Goal: Check status

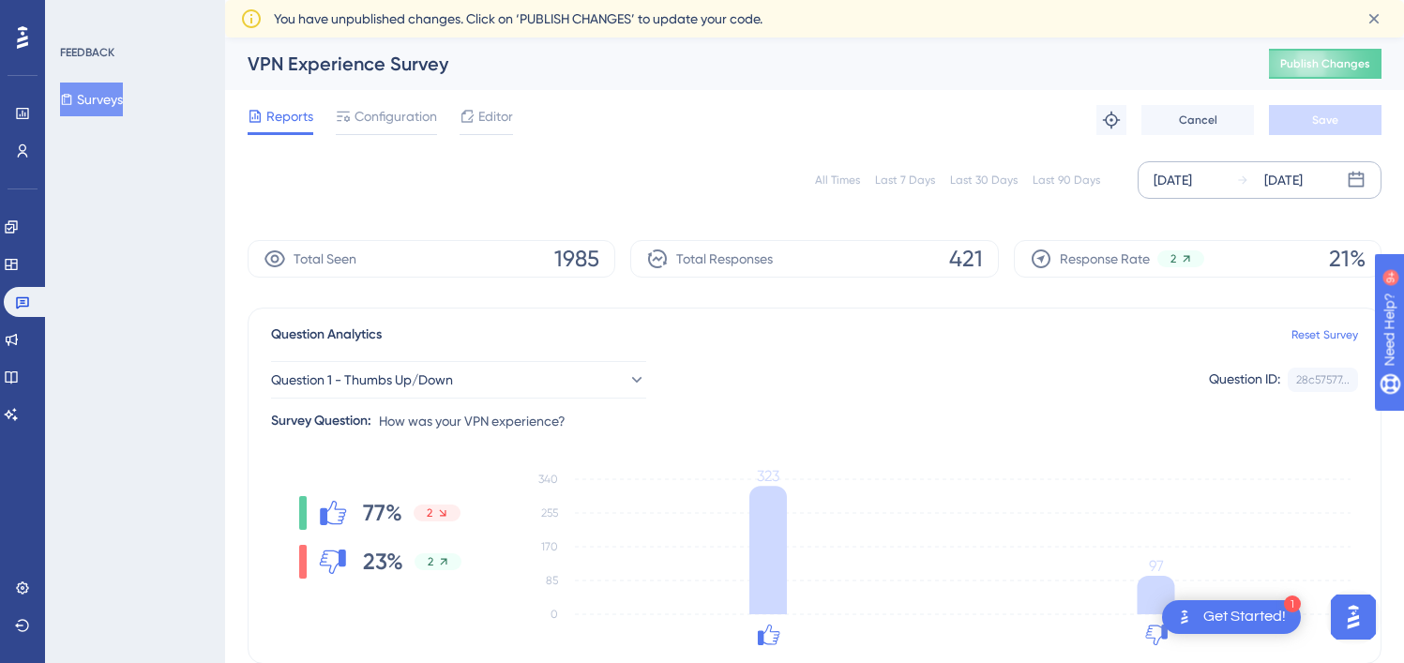
click at [1302, 184] on div "[DATE]" at bounding box center [1283, 180] width 38 height 23
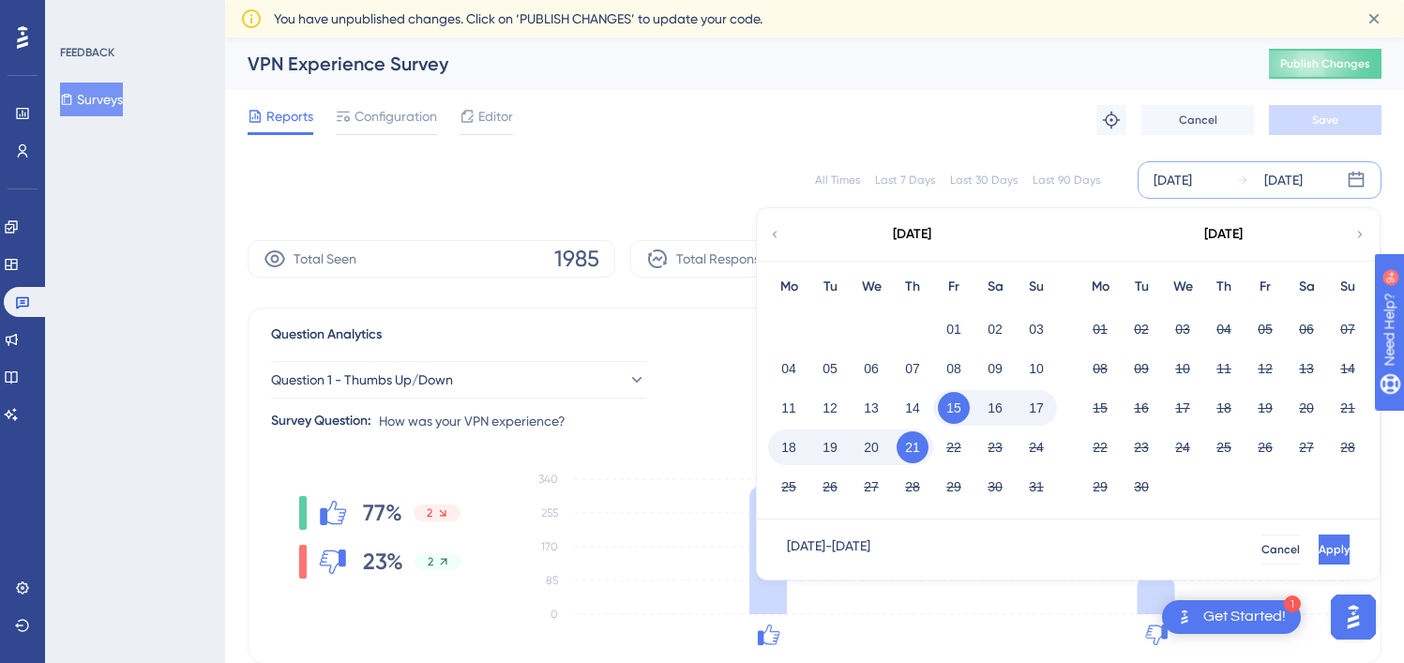
click at [905, 441] on button "21" at bounding box center [913, 447] width 32 height 32
click at [1319, 538] on button "Apply" at bounding box center [1334, 550] width 31 height 30
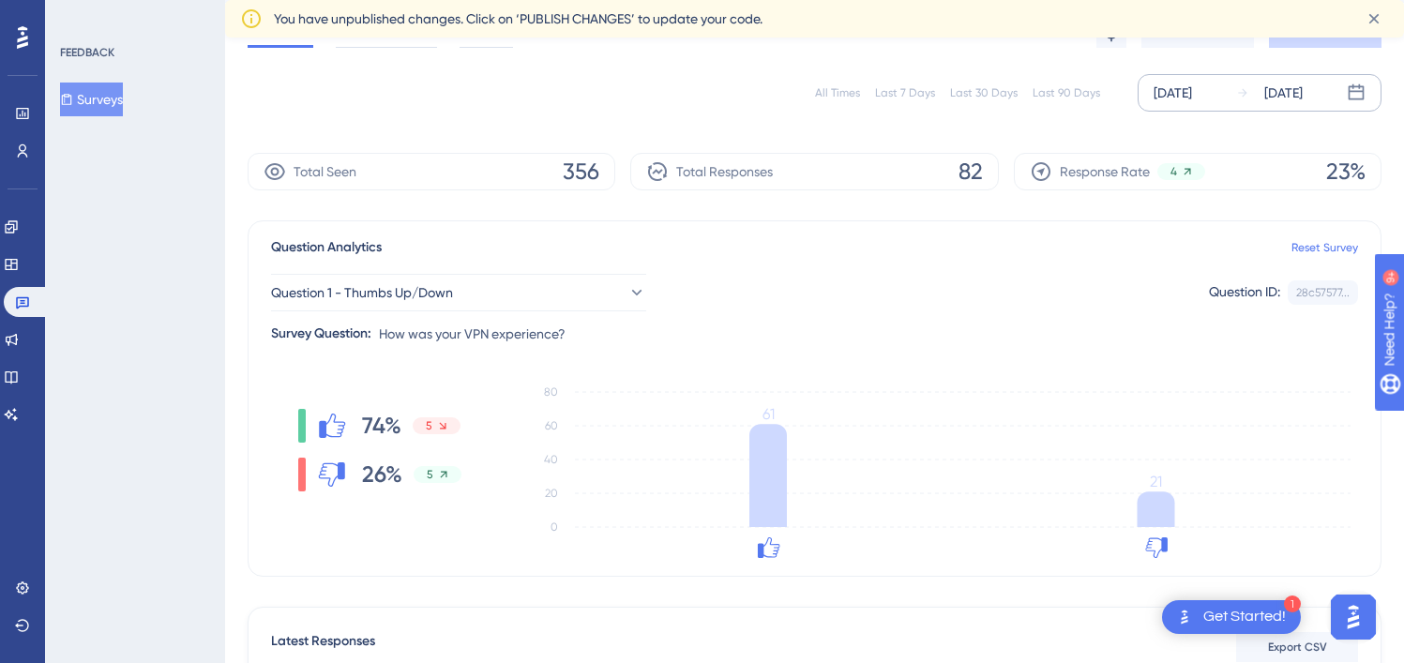
scroll to position [339, 0]
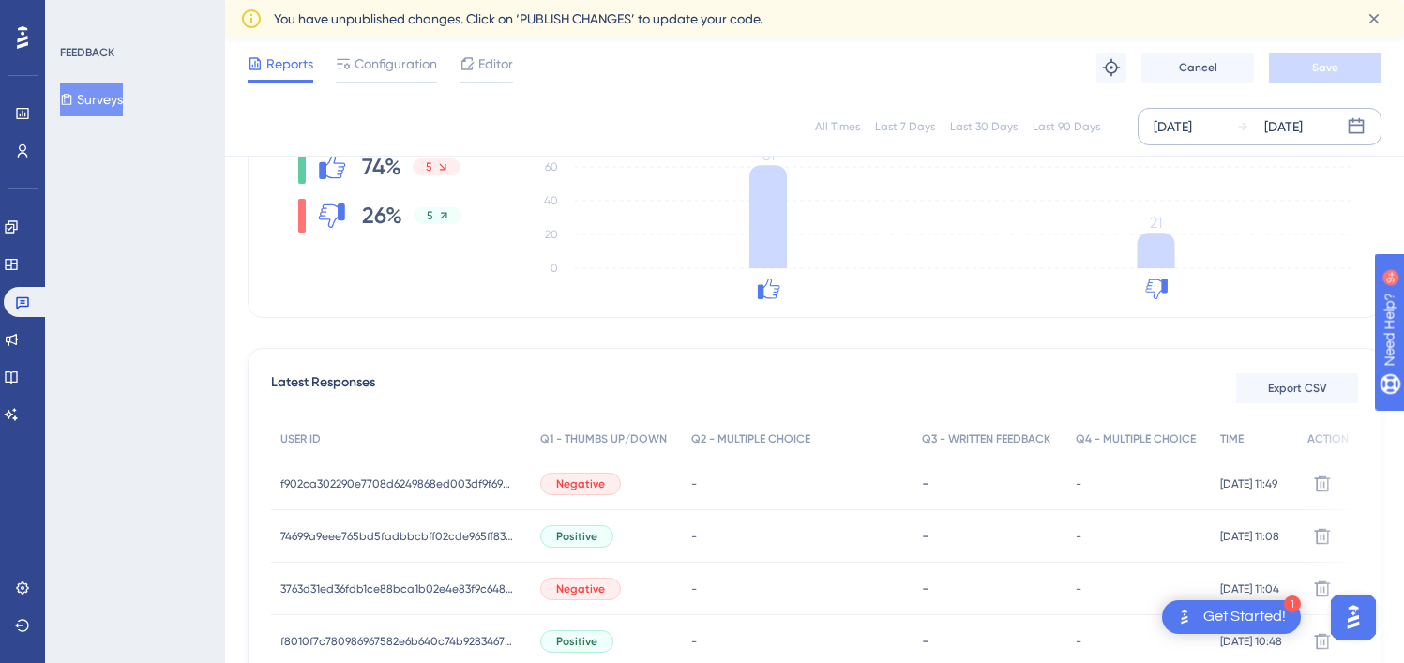
click at [1303, 128] on div "[DATE]" at bounding box center [1283, 126] width 38 height 23
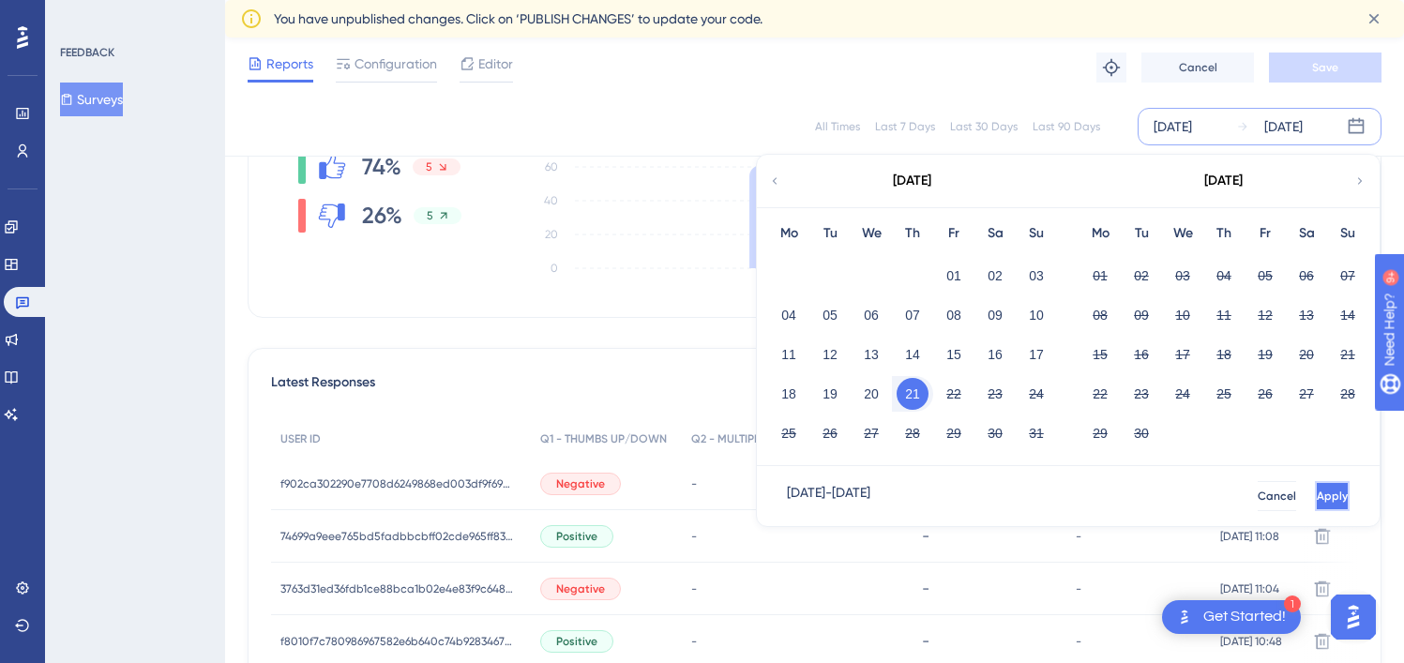
click at [1326, 503] on button "Apply" at bounding box center [1332, 496] width 35 height 30
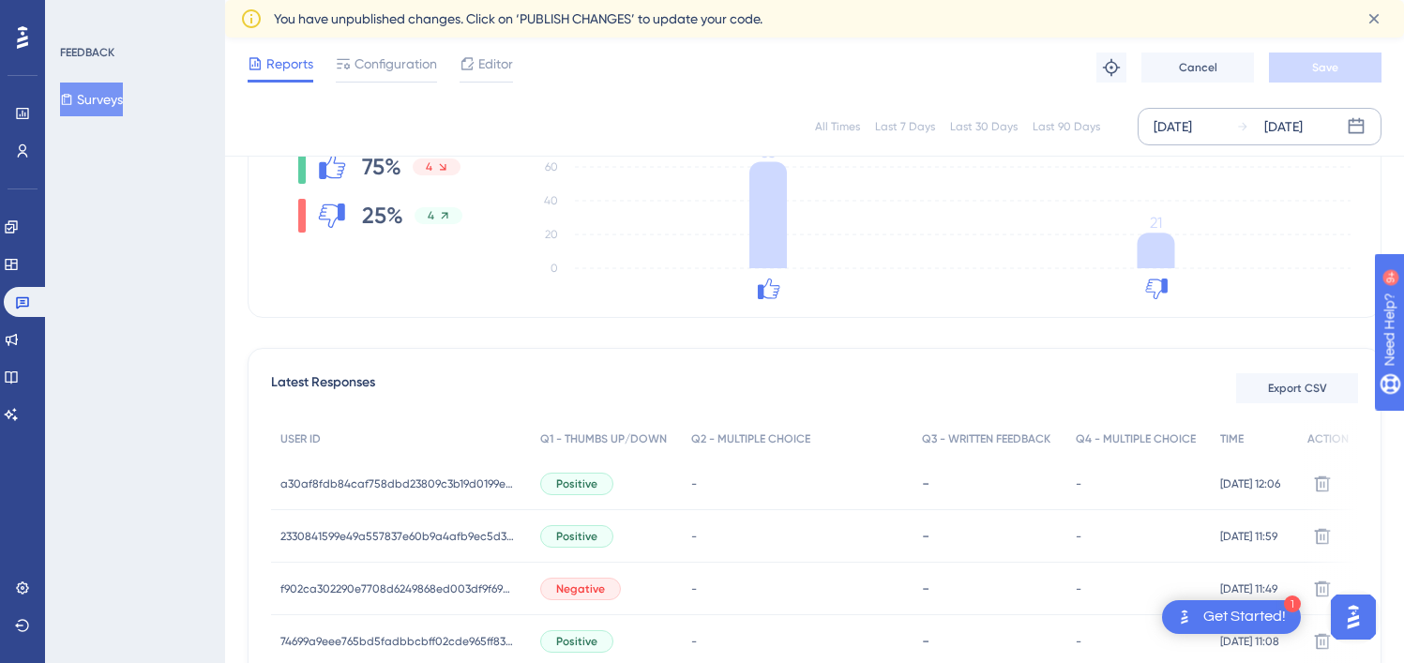
click at [1255, 131] on div "[DATE]" at bounding box center [1269, 126] width 67 height 23
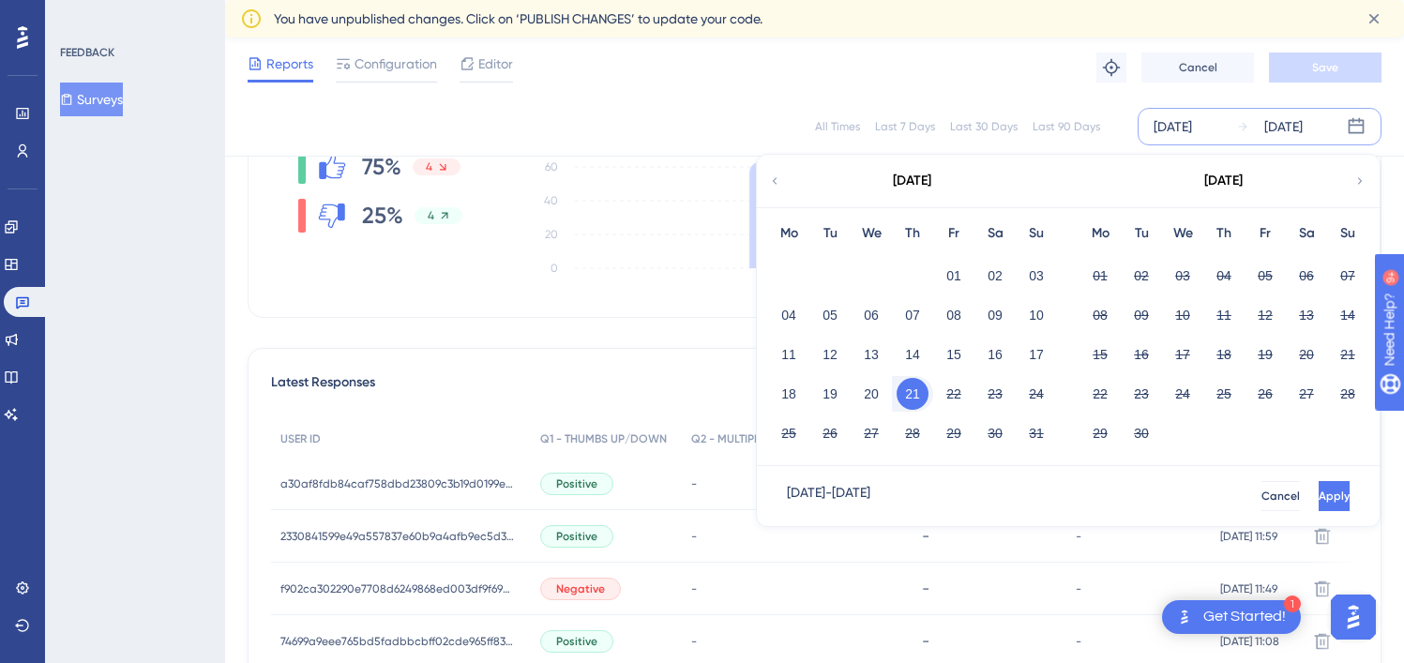
click at [928, 395] on div "21" at bounding box center [912, 394] width 41 height 36
click at [1319, 499] on button "Apply" at bounding box center [1334, 496] width 31 height 30
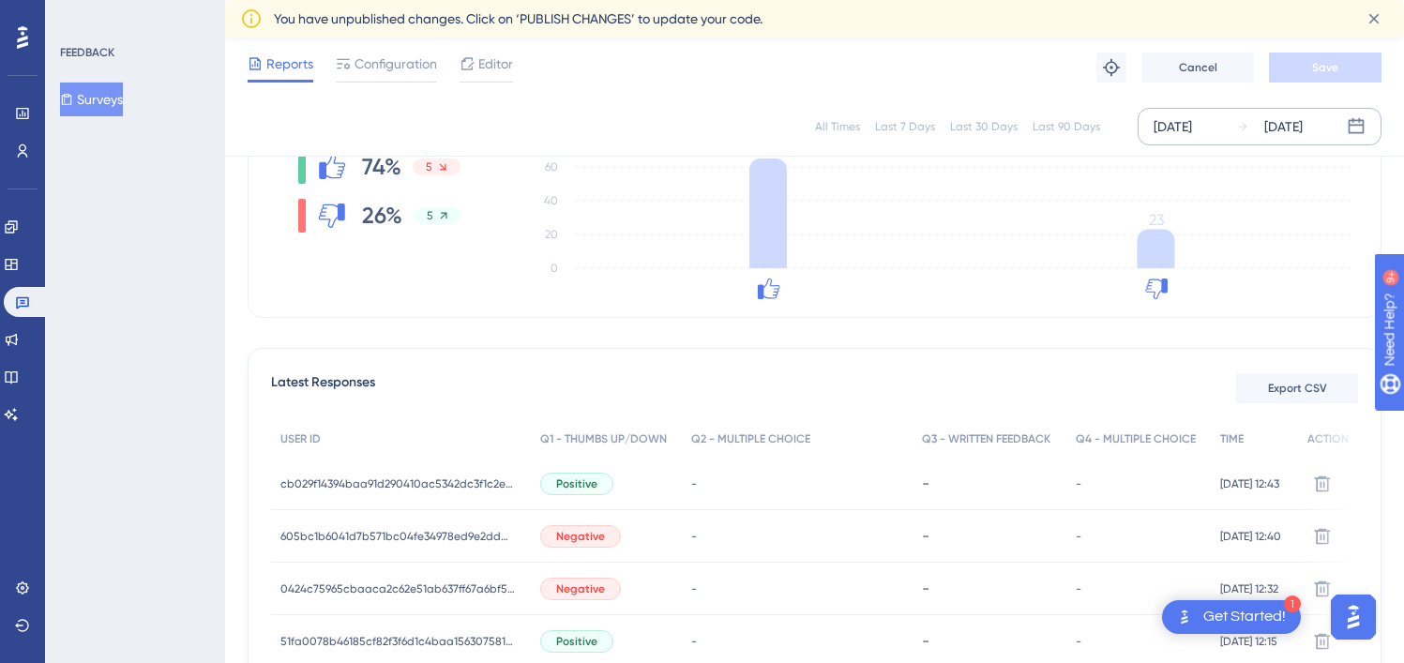
click at [1303, 117] on div "[DATE]" at bounding box center [1283, 126] width 38 height 23
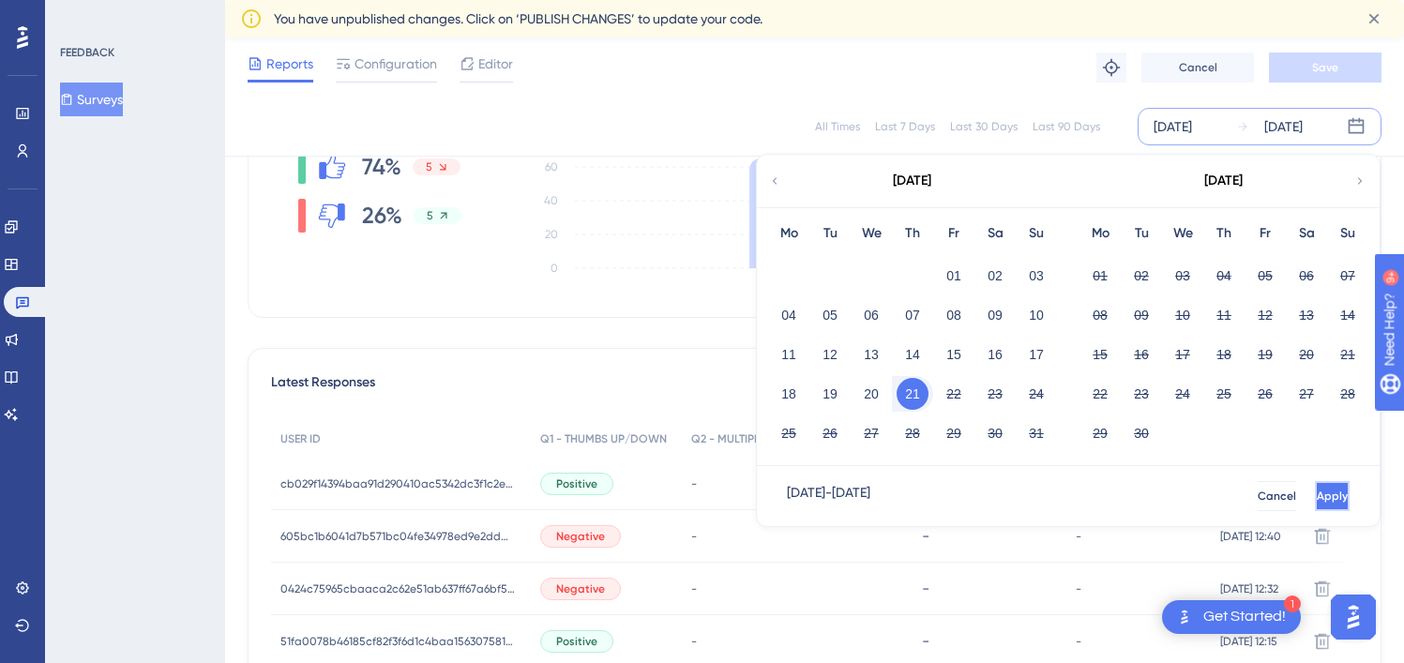
click at [1322, 506] on button "Apply" at bounding box center [1332, 496] width 35 height 30
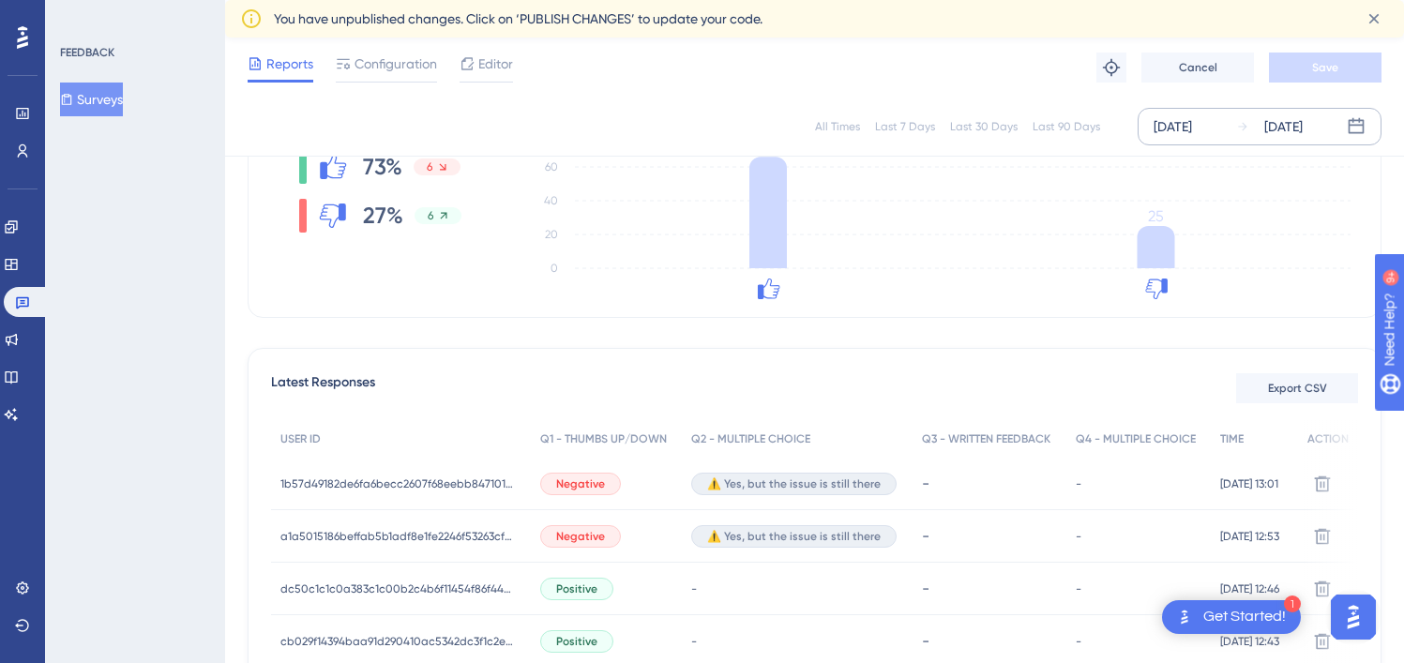
click at [1303, 128] on div "[DATE]" at bounding box center [1283, 126] width 38 height 23
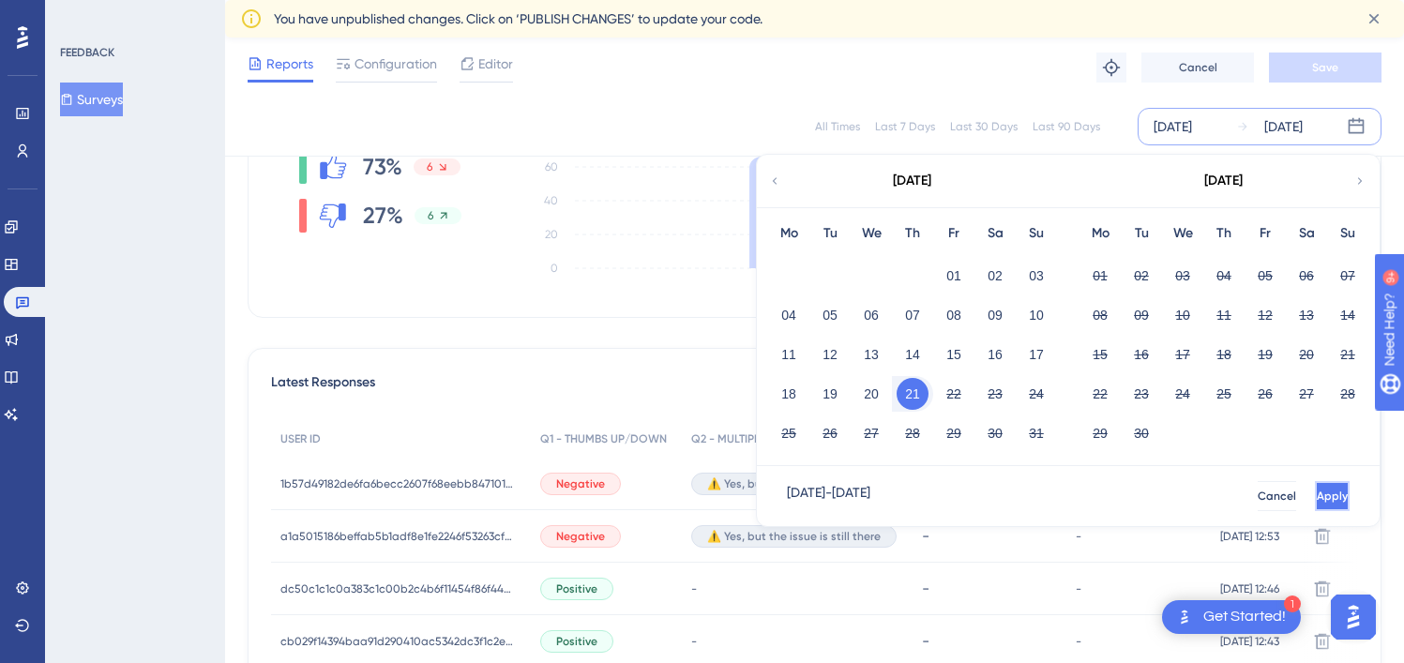
click at [1315, 507] on button "Apply" at bounding box center [1332, 496] width 35 height 30
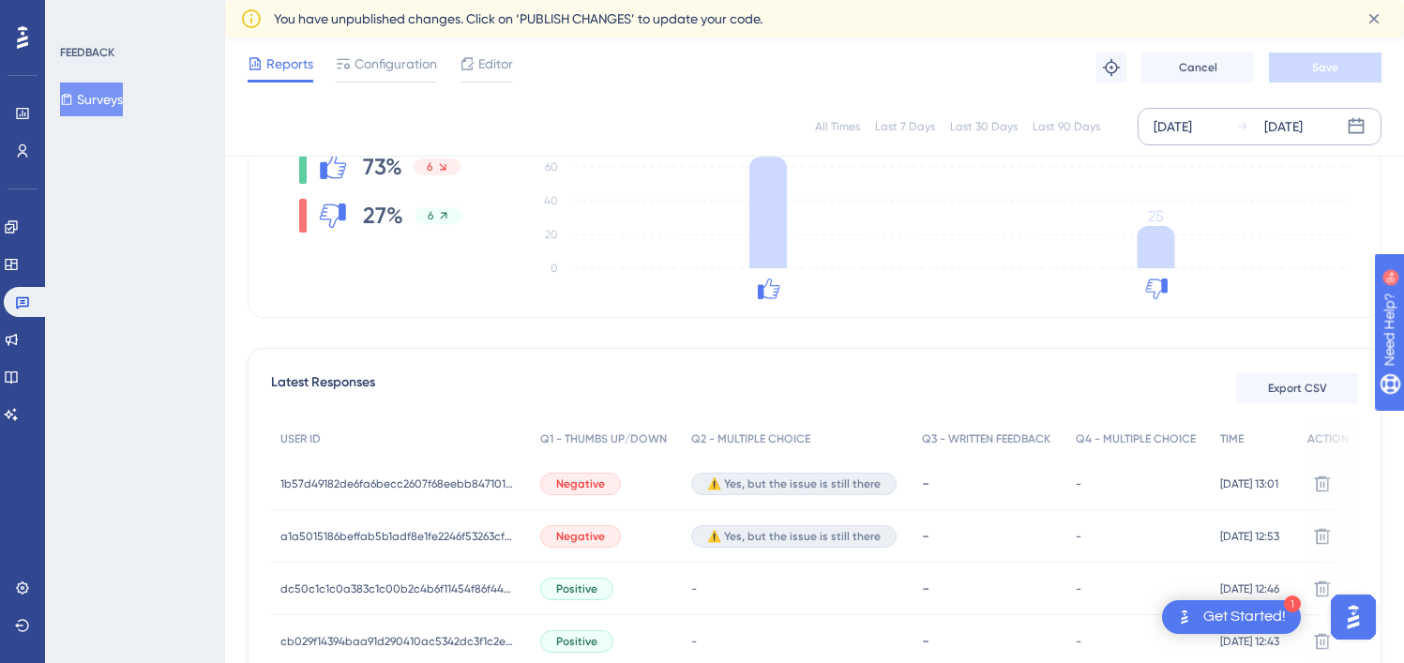
click at [1303, 129] on div "[DATE]" at bounding box center [1283, 126] width 38 height 23
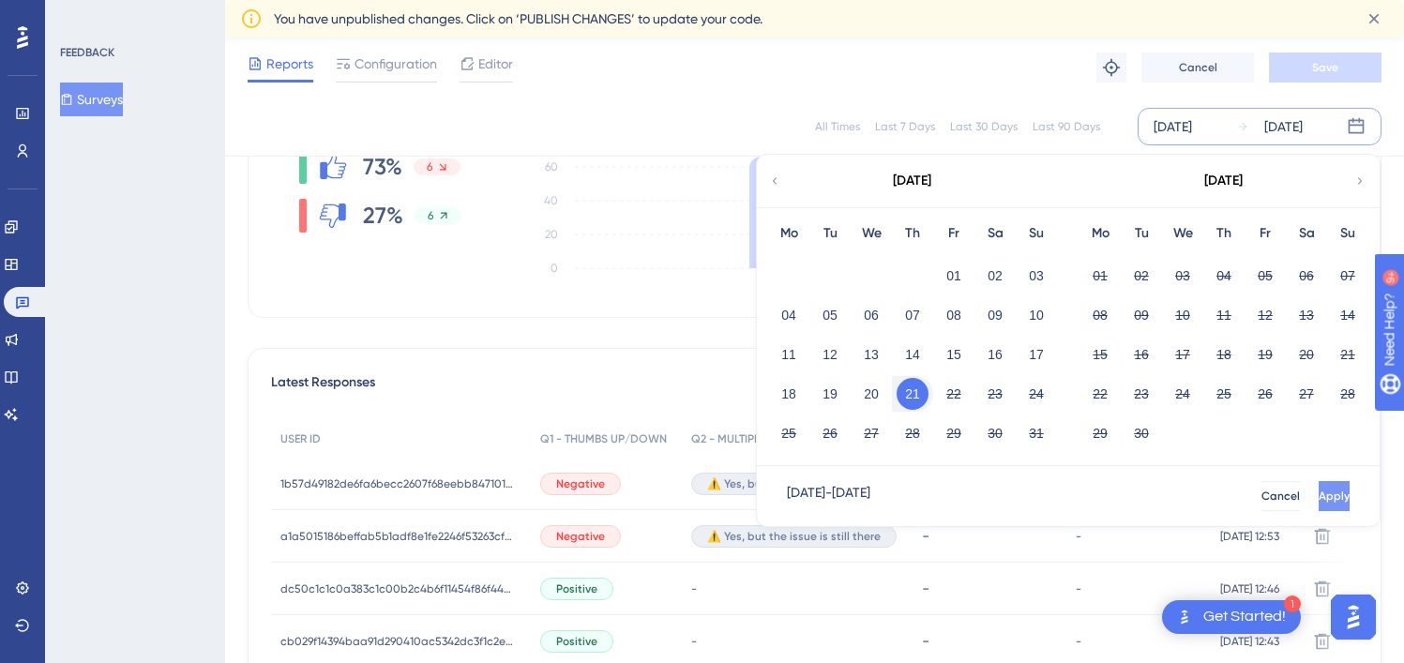
click at [1321, 496] on button "Apply" at bounding box center [1334, 496] width 31 height 30
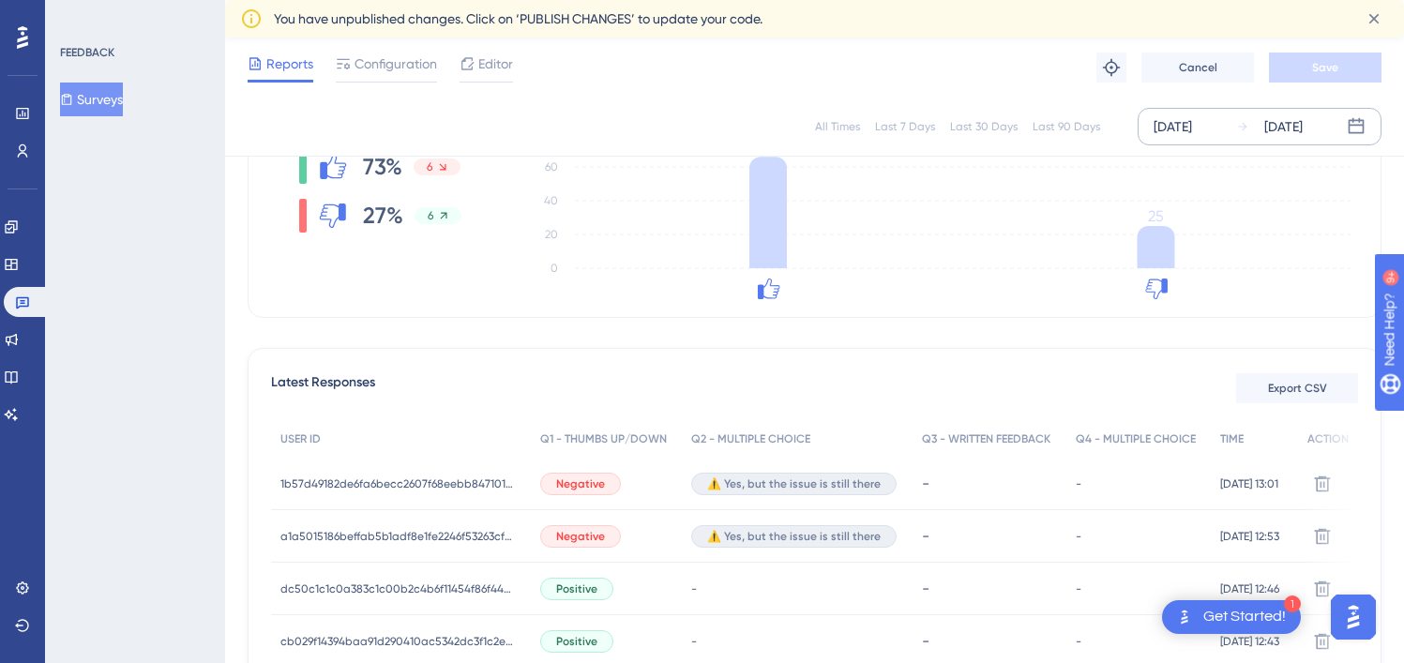
click at [1273, 133] on div "[DATE]" at bounding box center [1283, 126] width 38 height 23
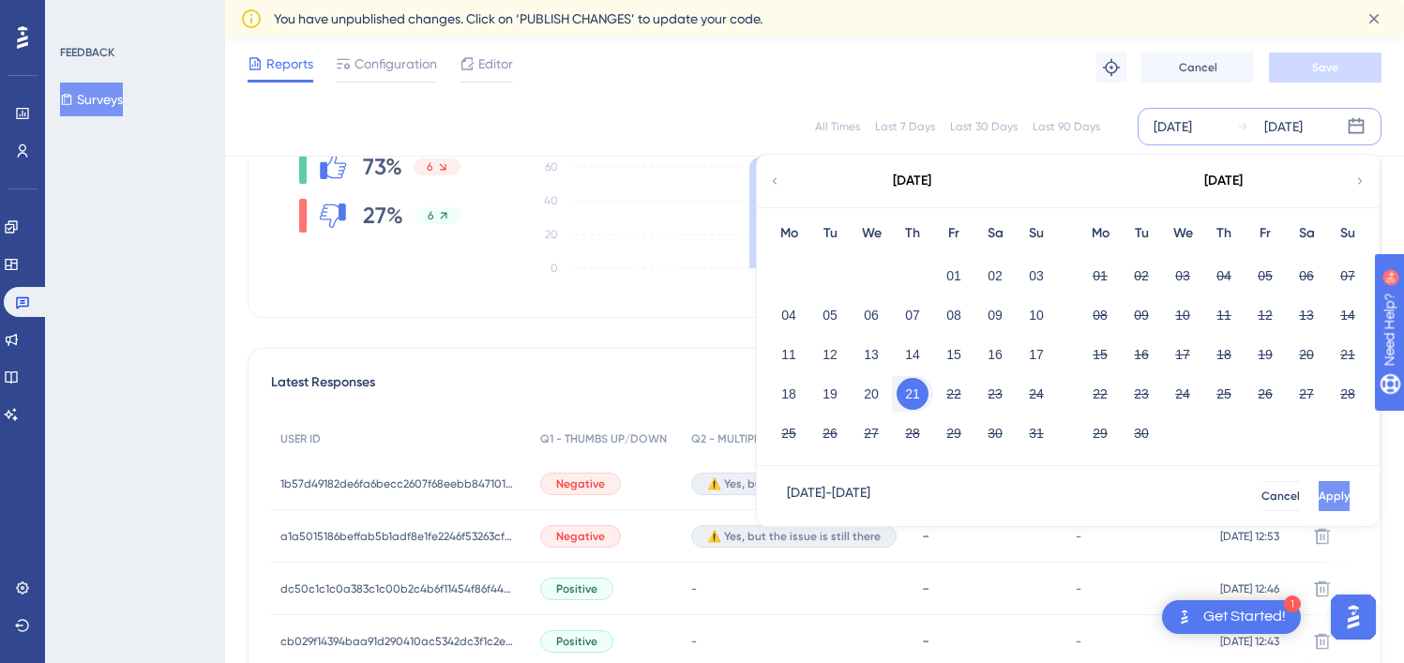
click at [1319, 497] on span "Apply" at bounding box center [1334, 496] width 31 height 15
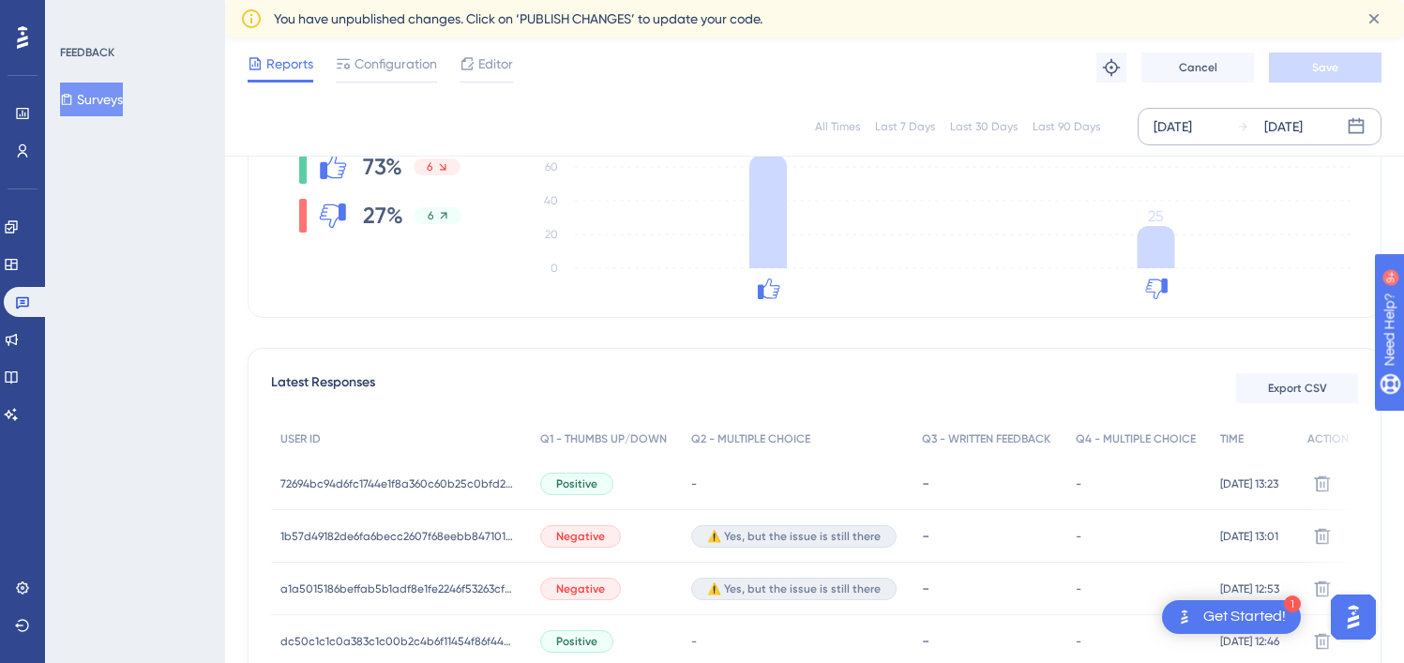
click at [1303, 133] on div "[DATE]" at bounding box center [1283, 126] width 38 height 23
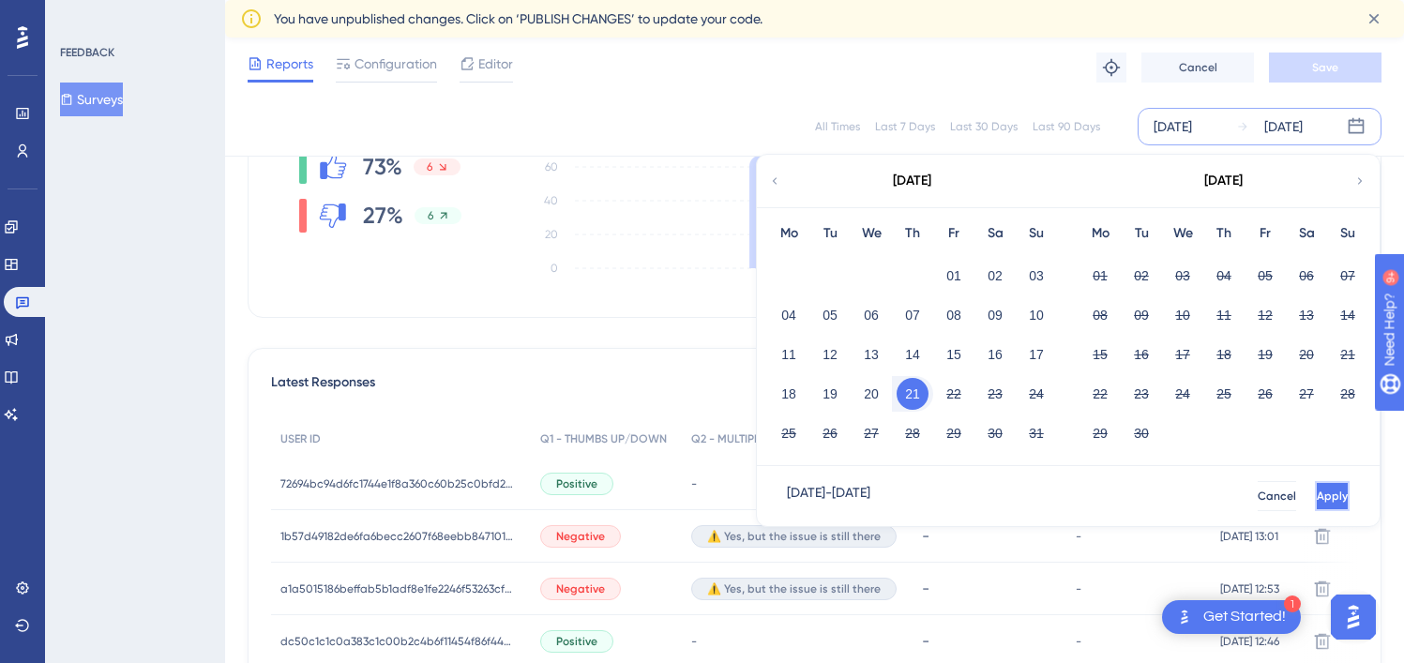
click at [1330, 486] on button "Apply" at bounding box center [1332, 496] width 35 height 30
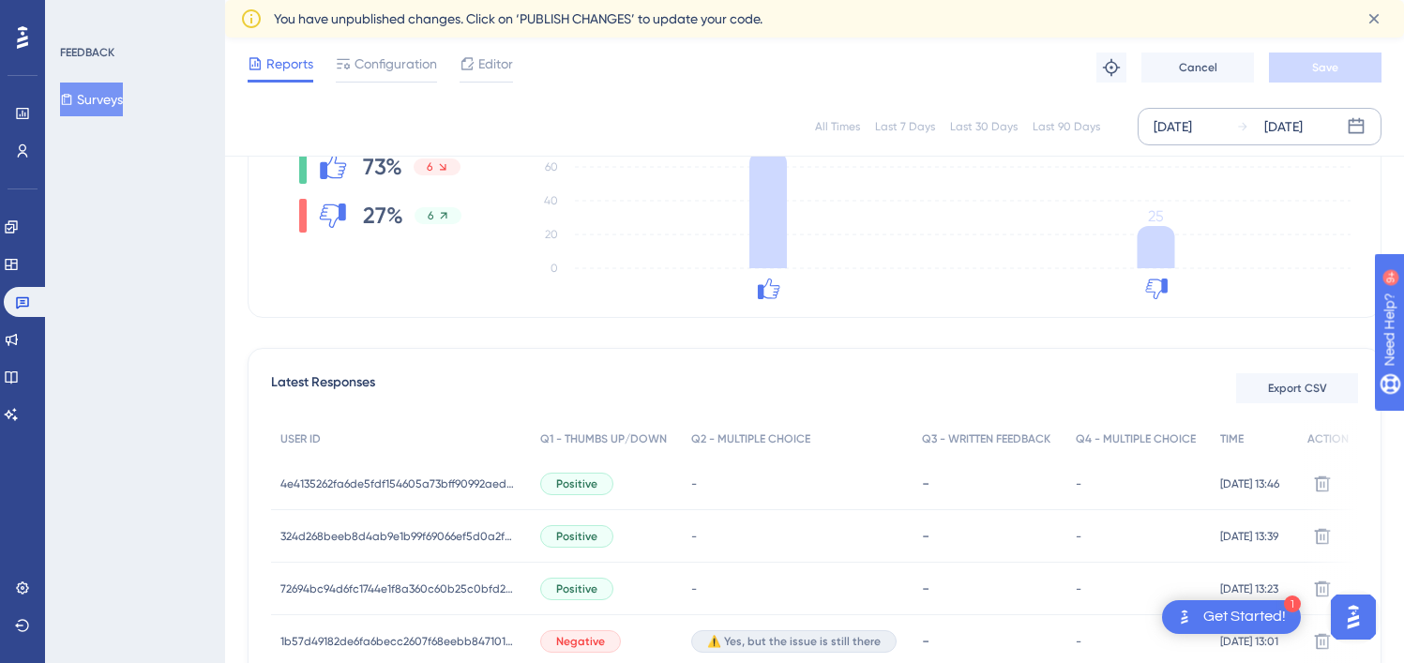
click at [1303, 135] on div "[DATE]" at bounding box center [1283, 126] width 38 height 23
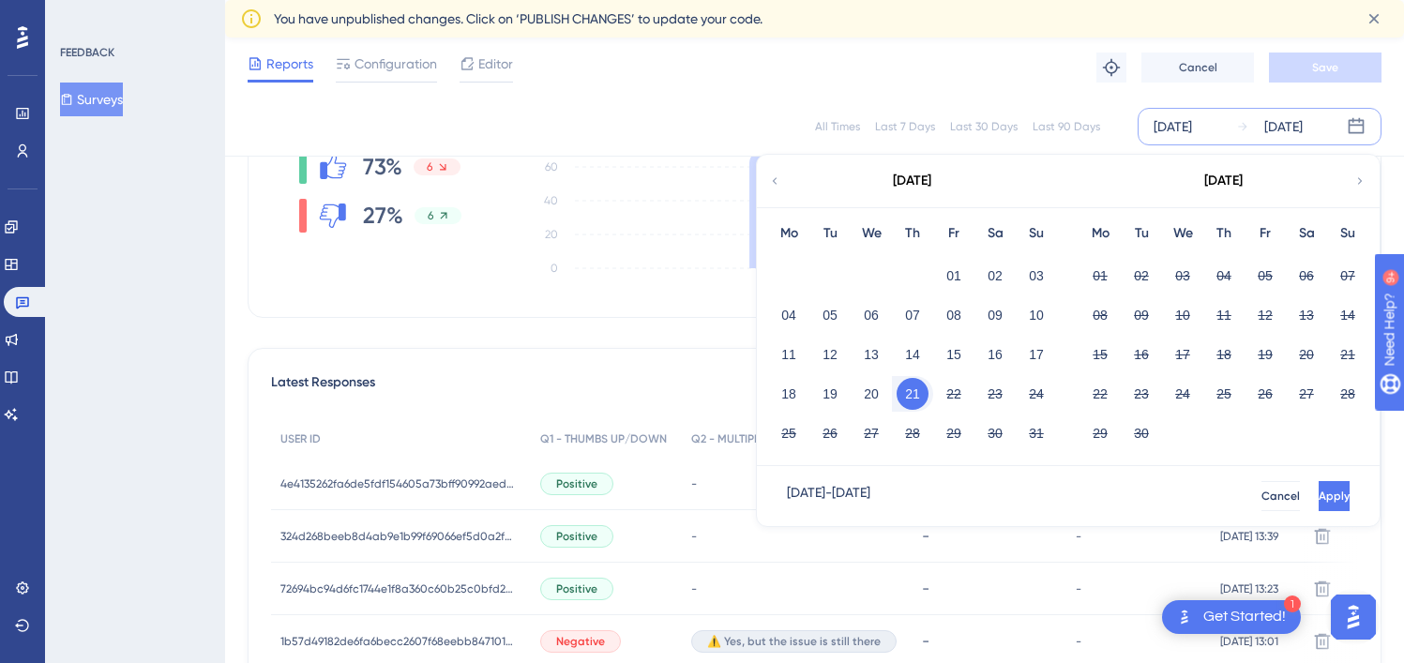
click at [1275, 475] on div "[DATE] - [DATE] Cancel Apply" at bounding box center [1068, 496] width 623 height 60
click at [1319, 481] on button "Apply" at bounding box center [1334, 496] width 31 height 30
